Goal: Transaction & Acquisition: Obtain resource

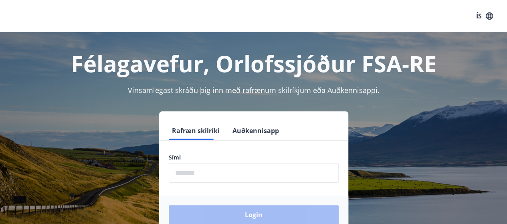
click at [196, 170] on input "phone" at bounding box center [254, 173] width 170 height 20
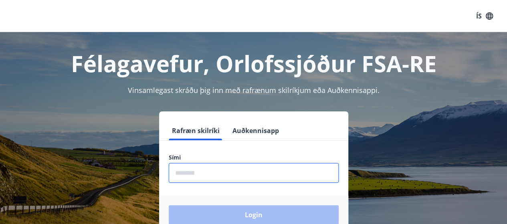
type input "********"
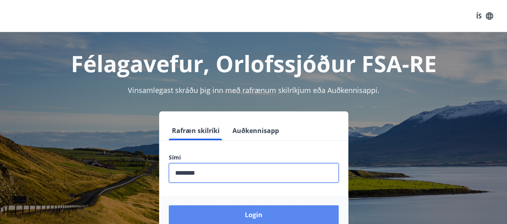
click at [227, 216] on button "Login" at bounding box center [254, 214] width 170 height 19
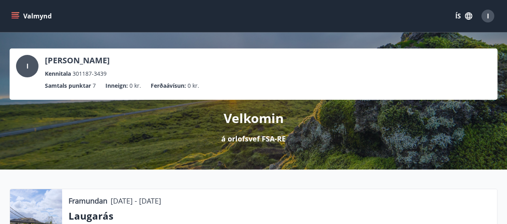
click at [16, 15] on icon "menu" at bounding box center [15, 14] width 7 height 1
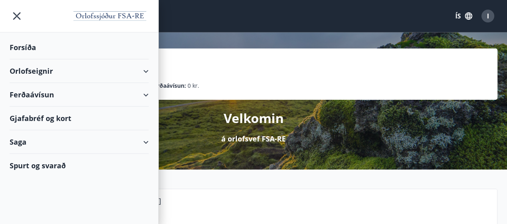
click at [143, 93] on div "Ferðaávísun" at bounding box center [79, 95] width 139 height 24
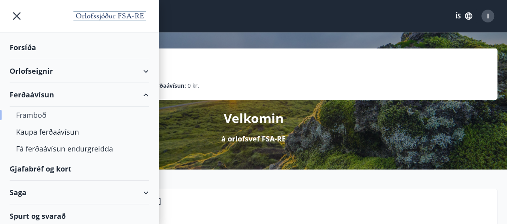
click at [38, 113] on div "Framboð" at bounding box center [79, 115] width 126 height 17
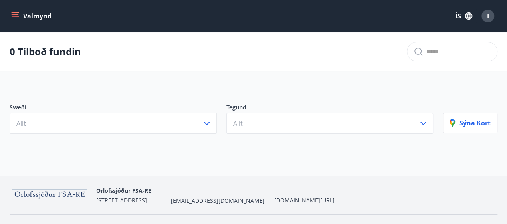
scroll to position [18, 0]
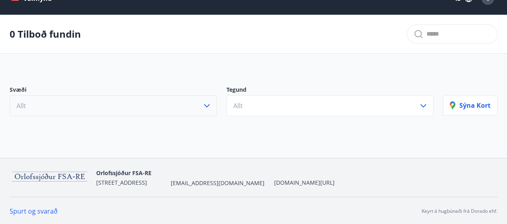
click at [208, 108] on icon "button" at bounding box center [207, 106] width 10 height 10
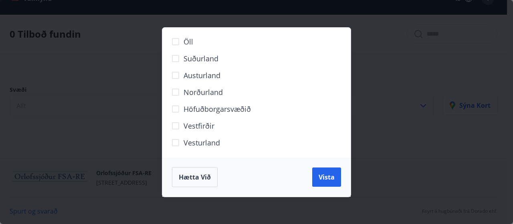
click at [387, 126] on div "Öll Suðurland [GEOGRAPHIC_DATA] Norðurland Höfuðborgarsvæðið [GEOGRAPHIC_DATA] …" at bounding box center [256, 112] width 513 height 224
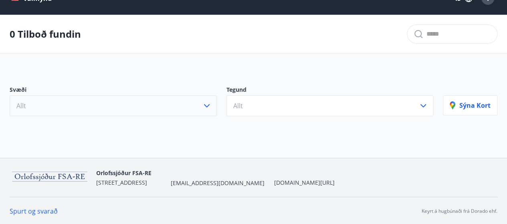
scroll to position [0, 0]
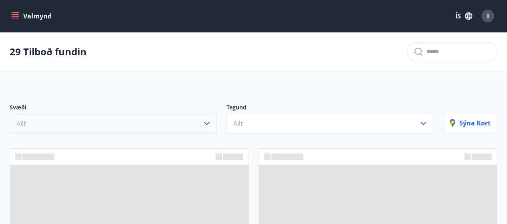
click at [14, 17] on icon "menu" at bounding box center [15, 16] width 8 height 8
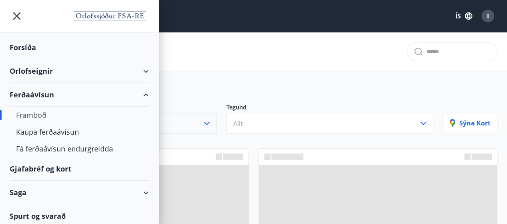
drag, startPoint x: 71, startPoint y: 174, endPoint x: 49, endPoint y: 170, distance: 22.4
click at [49, 170] on div "Gjafabréf og kort" at bounding box center [79, 169] width 139 height 24
